Goal: Information Seeking & Learning: Find specific fact

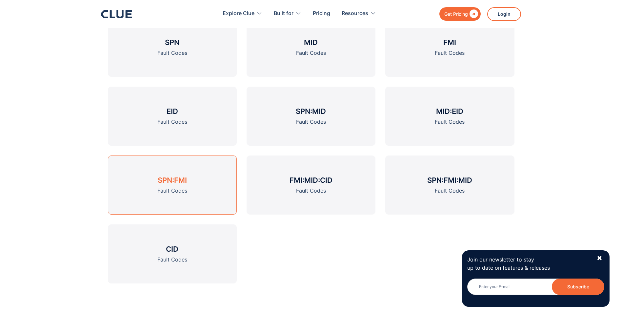
scroll to position [1017, 0]
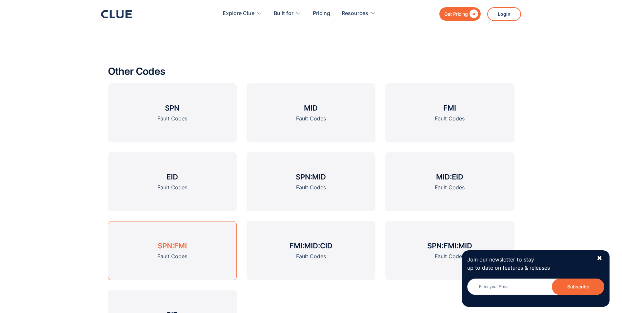
click at [164, 245] on h3 "SPN:FMI" at bounding box center [172, 246] width 29 height 10
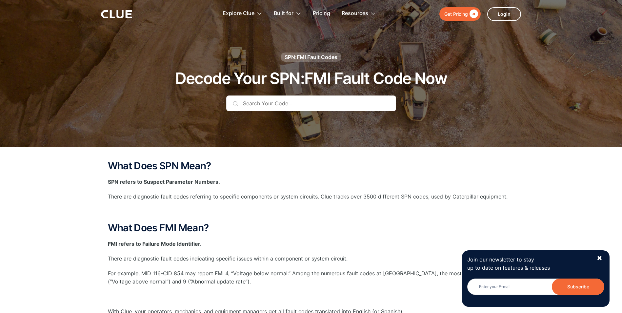
click at [263, 103] on input "text" at bounding box center [311, 103] width 170 height 16
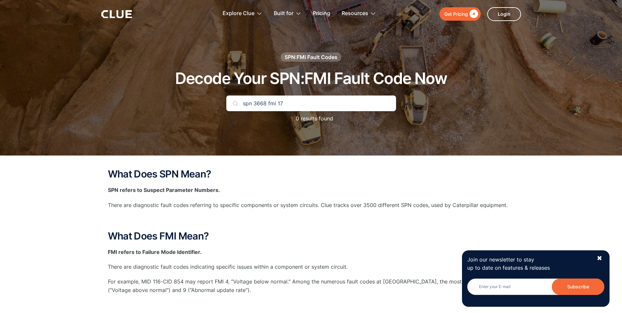
click at [254, 103] on input "spn 3668 fmi 17" at bounding box center [311, 103] width 170 height 16
click at [267, 102] on input "spn3668 fmi 17" at bounding box center [311, 103] width 170 height 16
click at [288, 102] on input "spn3668fmi 17" at bounding box center [311, 103] width 170 height 16
click at [314, 57] on div "SPN:FMI Fault Codes" at bounding box center [311, 56] width 53 height 7
click at [294, 57] on div "SPN:FMI Fault Codes" at bounding box center [311, 56] width 53 height 7
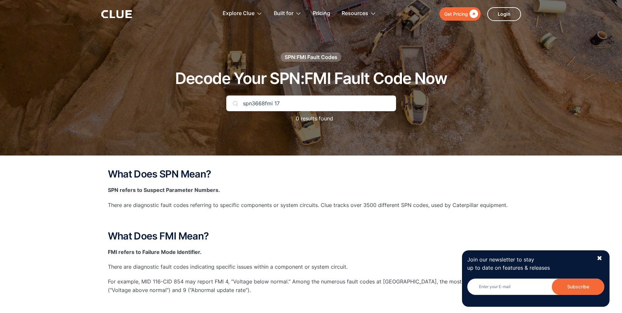
click at [287, 103] on input "spn3668fmi 17" at bounding box center [311, 103] width 170 height 16
type input "spn3668"
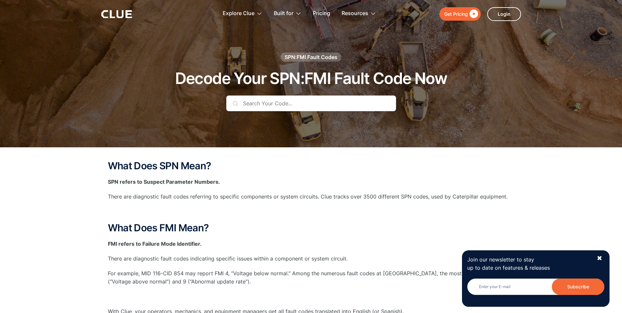
click at [248, 105] on input "text" at bounding box center [311, 103] width 170 height 16
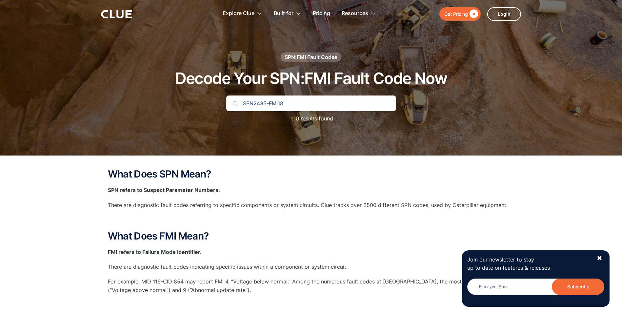
type input "SPN2435-FMI18"
click at [235, 105] on img at bounding box center [235, 103] width 5 height 5
click at [236, 104] on img at bounding box center [235, 103] width 5 height 5
